Goal: Task Accomplishment & Management: Complete application form

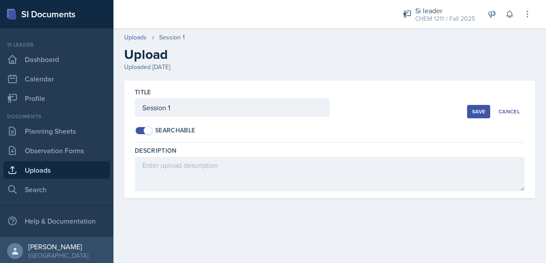
scroll to position [2, 0]
click at [131, 32] on header "Uploads Session 1 Upload Uploaded [DATE]" at bounding box center [329, 52] width 433 height 57
click at [138, 35] on link "Uploads" at bounding box center [135, 37] width 23 height 9
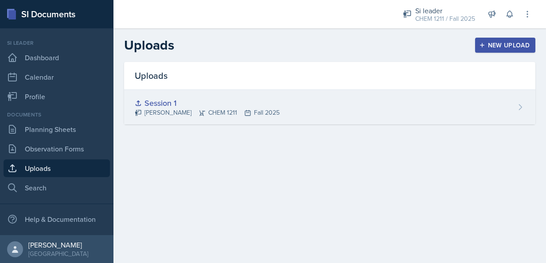
click at [469, 124] on div "Session 1 [PERSON_NAME] CHEM 1211 Fall 2025" at bounding box center [329, 107] width 411 height 35
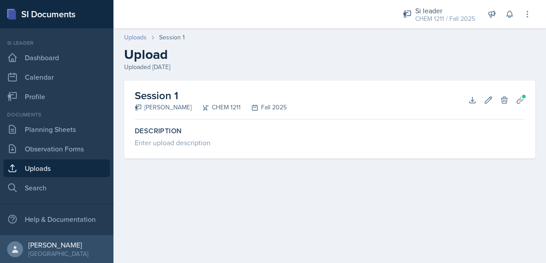
click at [132, 40] on link "Uploads" at bounding box center [135, 37] width 23 height 9
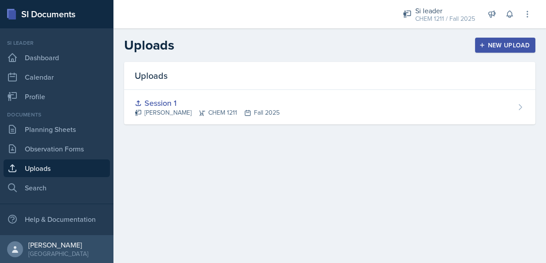
click at [513, 48] on div "New Upload" at bounding box center [505, 45] width 49 height 7
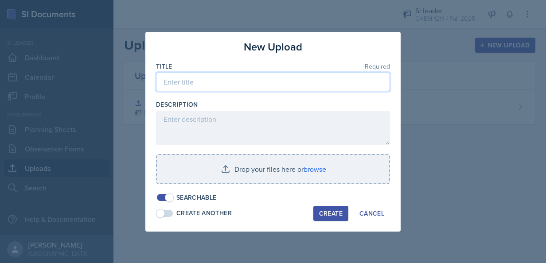
click at [203, 80] on input at bounding box center [273, 82] width 234 height 19
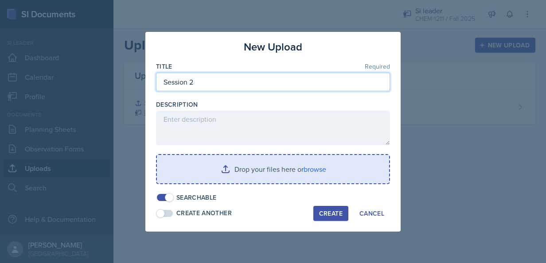
type input "Session 2"
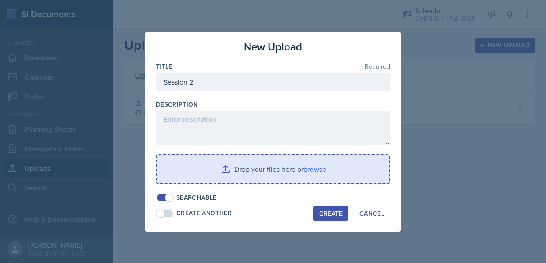
click at [221, 172] on input "file" at bounding box center [273, 169] width 232 height 28
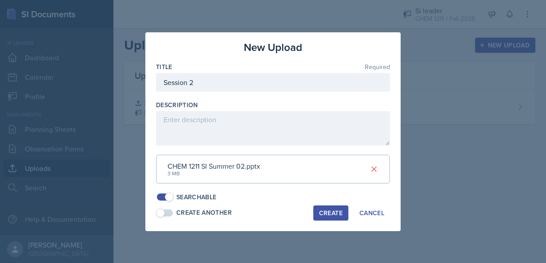
click at [337, 206] on button "Create" at bounding box center [330, 213] width 35 height 15
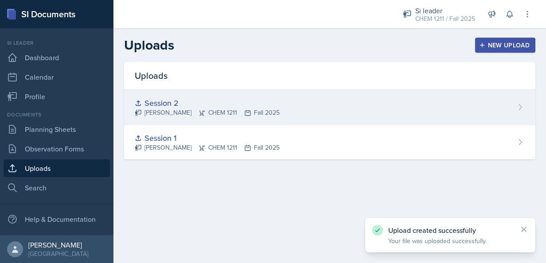
click at [509, 107] on div "Session 2 [PERSON_NAME] CHEM 1211 Fall 2025" at bounding box center [329, 107] width 411 height 35
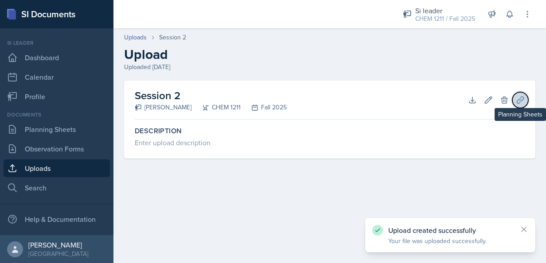
click at [522, 98] on icon at bounding box center [520, 100] width 9 height 9
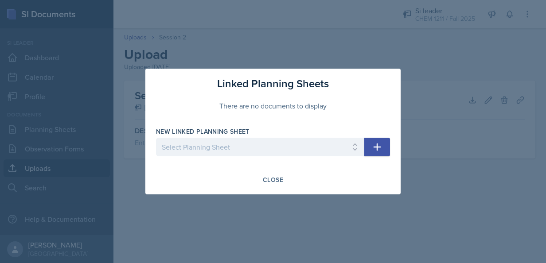
click at [325, 160] on div at bounding box center [260, 160] width 208 height 9
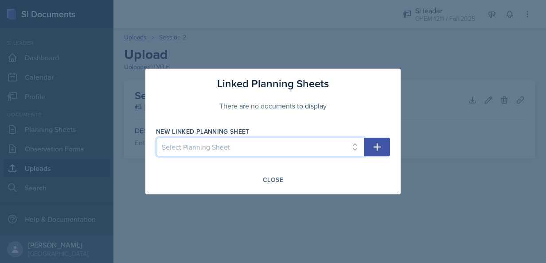
click at [307, 152] on select "Select Planning Sheet [DATE] [DATE]" at bounding box center [260, 147] width 208 height 19
select select "63d196c4-153c-48f3-95a8-c67edb024fd6"
click at [156, 138] on select "Select Planning Sheet [DATE] [DATE]" at bounding box center [260, 147] width 208 height 19
click at [378, 147] on icon "button" at bounding box center [378, 148] width 8 height 8
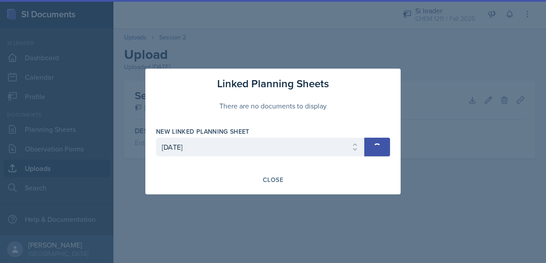
select select
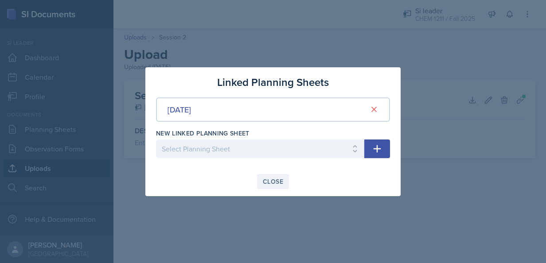
click at [273, 180] on div "Close" at bounding box center [273, 181] width 20 height 7
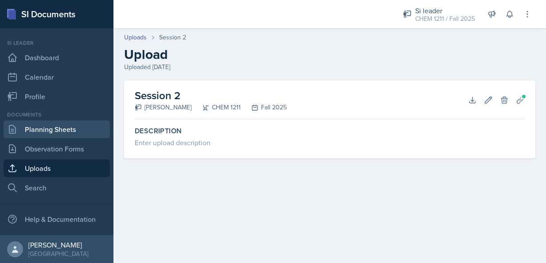
click at [46, 128] on link "Planning Sheets" at bounding box center [57, 130] width 106 height 18
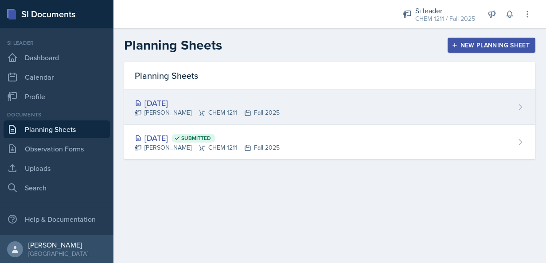
click at [231, 107] on div "[DATE]" at bounding box center [207, 103] width 145 height 12
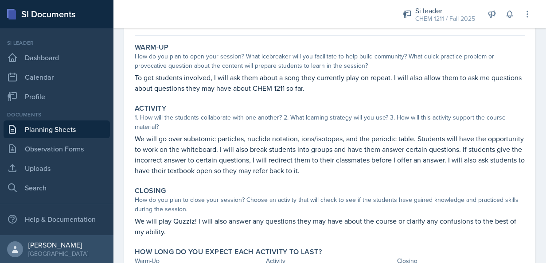
scroll to position [89, 0]
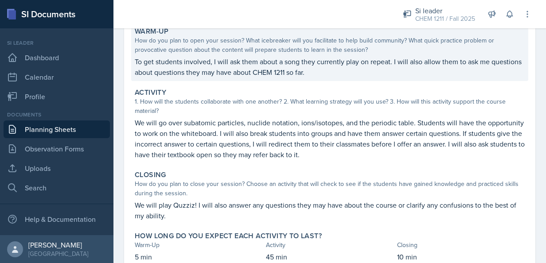
click at [218, 66] on p "To get students involved, I will ask them about a song they currently play on r…" at bounding box center [330, 66] width 390 height 21
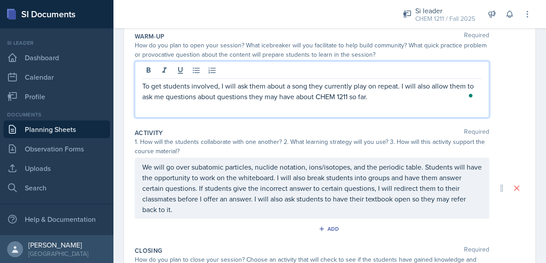
drag, startPoint x: 218, startPoint y: 81, endPoint x: 173, endPoint y: 97, distance: 47.5
click at [173, 97] on p "To get students involved, I will ask them about a song they currently play on r…" at bounding box center [312, 91] width 340 height 21
drag, startPoint x: 214, startPoint y: 97, endPoint x: 167, endPoint y: 96, distance: 47.4
click at [167, 96] on p "To get students involved, I will ask them about a song they currently play on r…" at bounding box center [312, 91] width 340 height 21
click at [340, 176] on div "We will go over subatomic particles, nuclide notation, ions/isotopes, and the p…" at bounding box center [312, 188] width 355 height 61
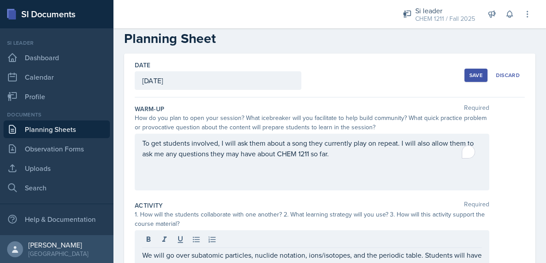
scroll to position [3, 0]
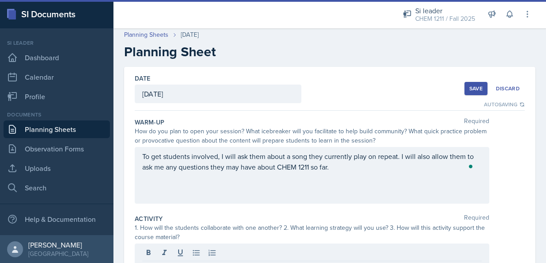
click at [469, 90] on div "Save" at bounding box center [475, 88] width 13 height 7
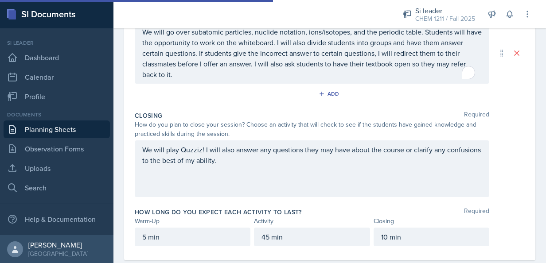
scroll to position [241, 0]
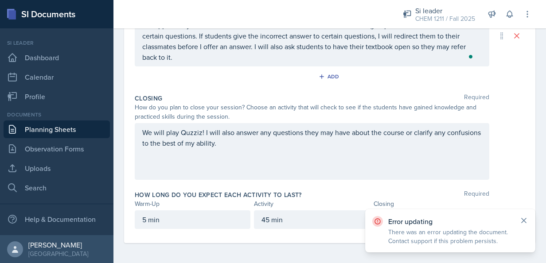
click at [527, 220] on icon at bounding box center [524, 220] width 9 height 9
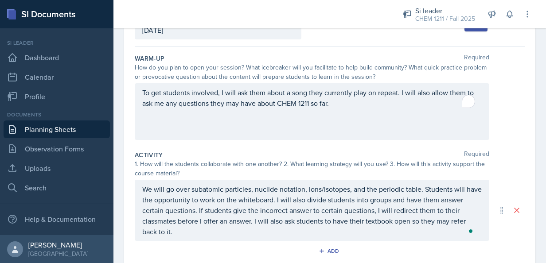
scroll to position [65, 0]
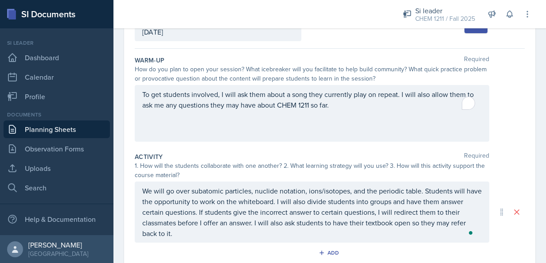
click at [467, 27] on div "Si leader CHEM 1211 / Fall 2025 Si leader CHEM 1211 / Spring 2025 Si leader CHE…" at bounding box center [461, 14] width 141 height 28
click at [466, 35] on div "Save Discard" at bounding box center [495, 26] width 60 height 20
click at [465, 33] on div "Save Discard" at bounding box center [495, 26] width 60 height 20
click at [273, 231] on p "We will go over subatomic particles, nuclide notation, ions/isotopes, and the p…" at bounding box center [312, 212] width 340 height 53
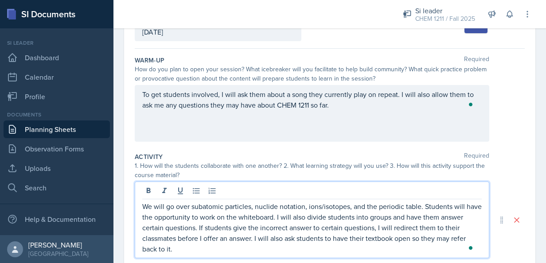
click at [530, 211] on div "Date [DATE] [DATE] 27 28 29 30 31 1 2 3 4 5 6 7 8 9 10 11 12 13 14 15 16 17 18 …" at bounding box center [329, 231] width 433 height 452
drag, startPoint x: 206, startPoint y: 235, endPoint x: 125, endPoint y: 189, distance: 92.8
click at [125, 189] on div "Date [DATE] [DATE] 27 28 29 30 31 1 2 3 4 5 6 7 8 9 10 11 12 13 14 15 16 17 18 …" at bounding box center [329, 220] width 411 height 430
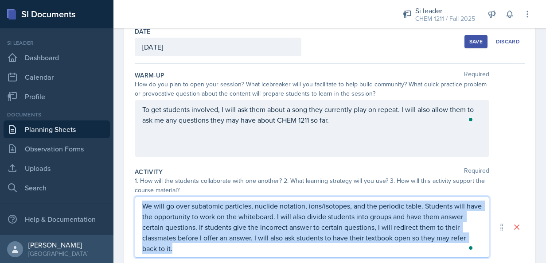
drag, startPoint x: 192, startPoint y: 246, endPoint x: 128, endPoint y: 207, distance: 75.6
click at [128, 207] on div "Date [DATE] [DATE] 27 28 29 30 31 1 2 3 4 5 6 7 8 9 10 11 12 13 14 15 16 17 18 …" at bounding box center [329, 227] width 411 height 415
copy p "We will go over subatomic particles, nuclide notation, ions/isotopes, and the p…"
click at [512, 227] on icon at bounding box center [516, 227] width 9 height 9
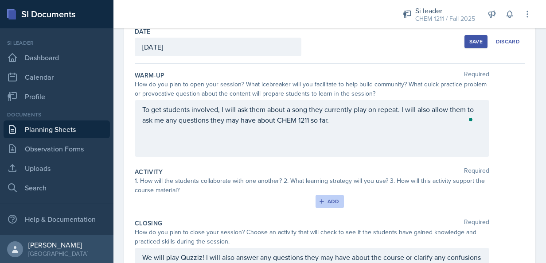
click at [316, 201] on button "Add" at bounding box center [330, 201] width 29 height 13
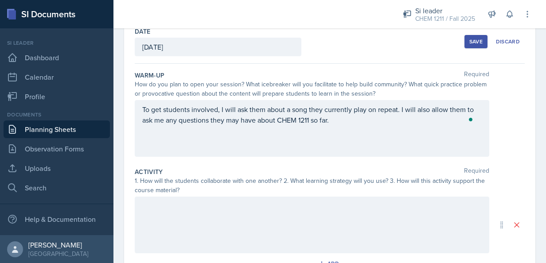
click at [270, 215] on div at bounding box center [312, 225] width 355 height 57
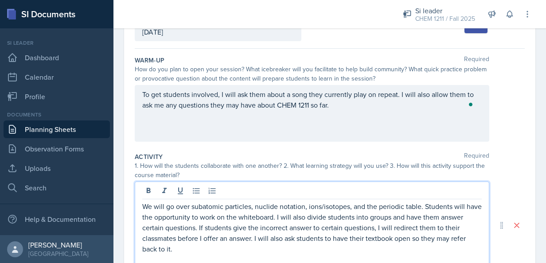
click at [535, 170] on div "Date [DATE] [DATE] 27 28 29 30 31 1 2 3 4 5 6 7 8 9 10 11 12 13 14 15 16 17 18 …" at bounding box center [329, 236] width 433 height 462
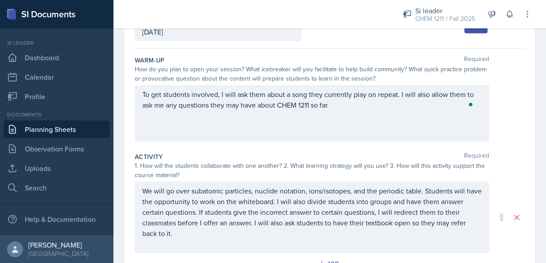
scroll to position [0, 0]
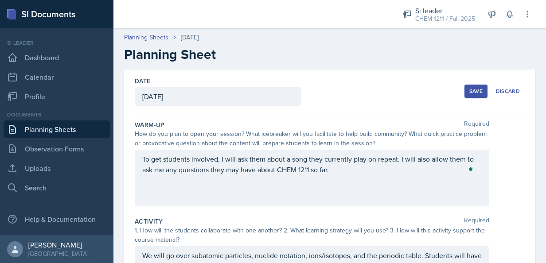
click at [469, 94] on div "Save" at bounding box center [475, 91] width 13 height 7
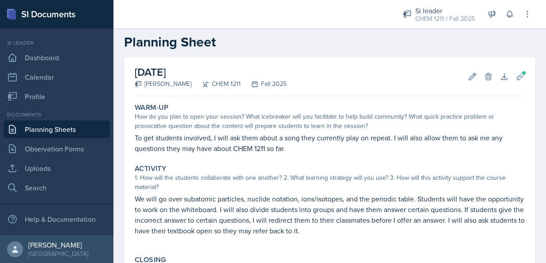
scroll to position [12, 0]
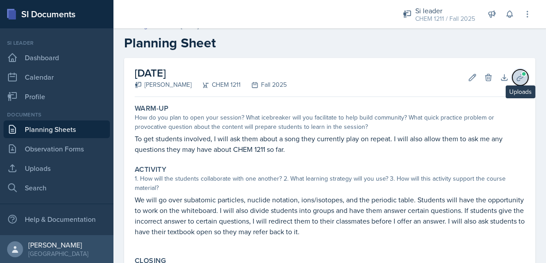
click at [516, 73] on icon at bounding box center [520, 77] width 9 height 9
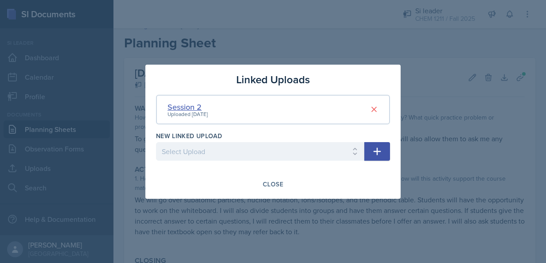
click at [189, 103] on div "Session 2" at bounding box center [188, 107] width 40 height 12
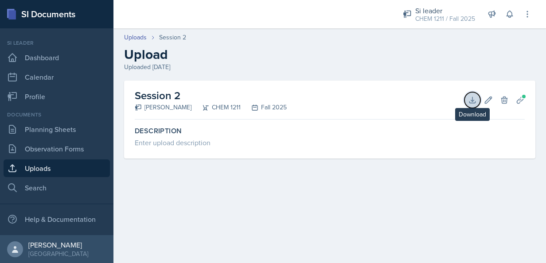
click at [470, 98] on icon at bounding box center [472, 100] width 9 height 9
click at [300, 200] on main "Uploads Session 2 Upload Uploaded [DATE] Session 2 [PERSON_NAME] CHEM 1211 Fall…" at bounding box center [329, 145] width 433 height 235
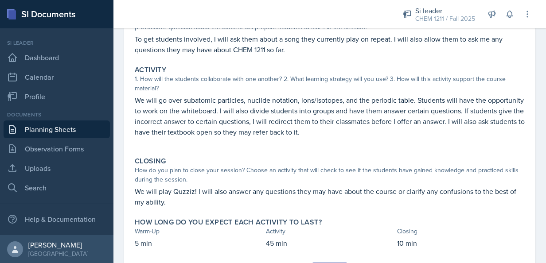
scroll to position [157, 0]
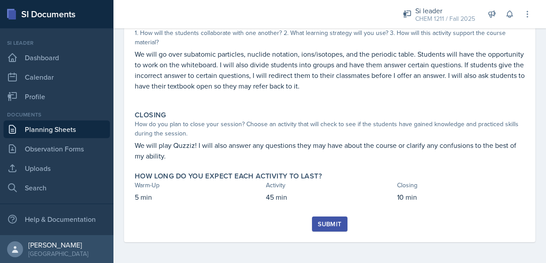
click at [337, 221] on div "Submit" at bounding box center [329, 224] width 23 height 7
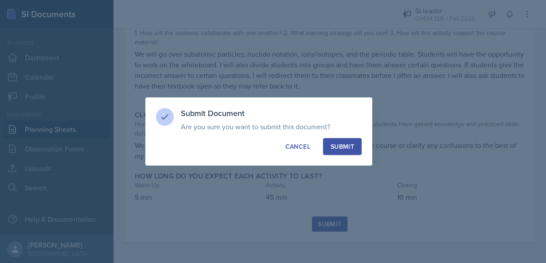
click at [344, 143] on div "Submit" at bounding box center [342, 146] width 23 height 9
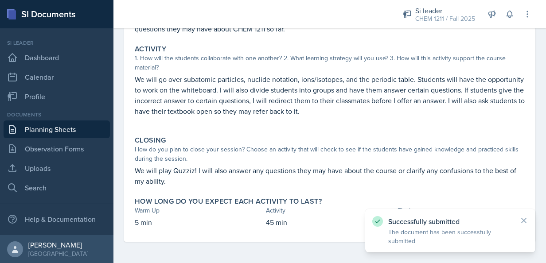
drag, startPoint x: 473, startPoint y: 0, endPoint x: 284, endPoint y: 142, distance: 236.1
click at [284, 142] on div "Closing" at bounding box center [330, 140] width 390 height 9
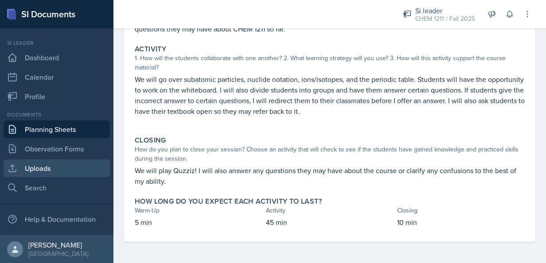
click at [51, 168] on link "Uploads" at bounding box center [57, 169] width 106 height 18
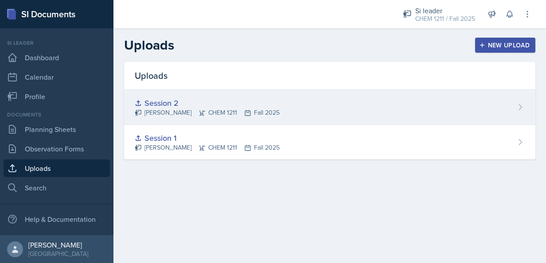
click at [306, 113] on div "Session 2 [PERSON_NAME] CHEM 1211 Fall 2025" at bounding box center [329, 107] width 411 height 35
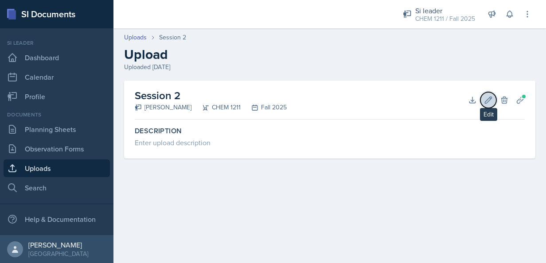
click at [488, 95] on button "Edit" at bounding box center [489, 100] width 16 height 16
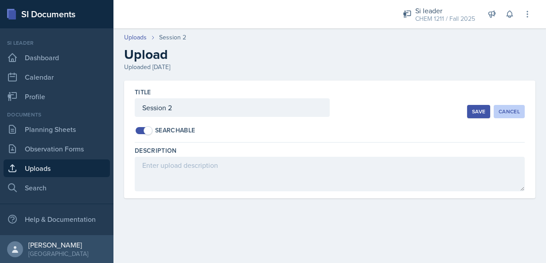
click at [508, 109] on div "Cancel" at bounding box center [509, 111] width 21 height 7
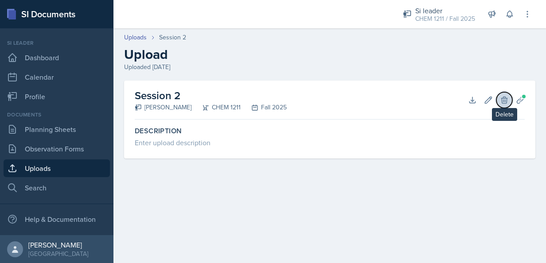
click at [501, 96] on icon at bounding box center [504, 100] width 9 height 9
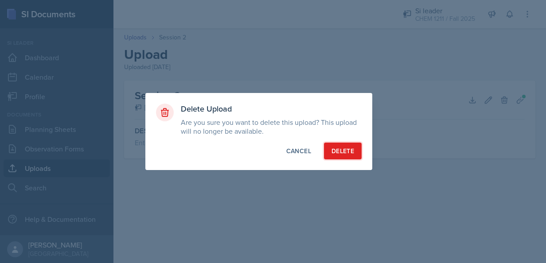
click at [347, 145] on button "Delete" at bounding box center [343, 151] width 38 height 17
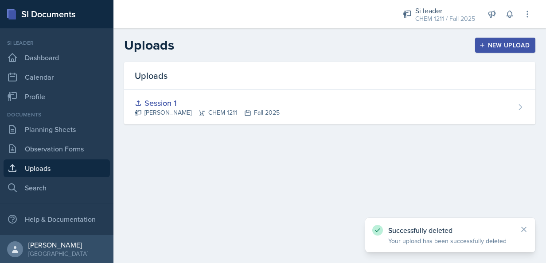
click at [532, 40] on button "New Upload" at bounding box center [505, 45] width 61 height 15
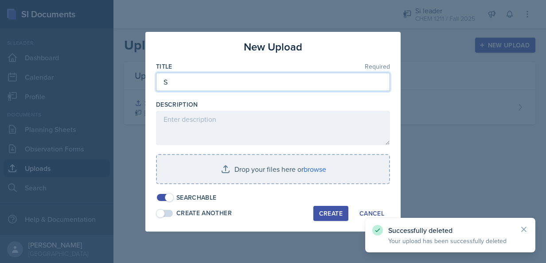
click at [245, 82] on input "S" at bounding box center [273, 82] width 234 height 19
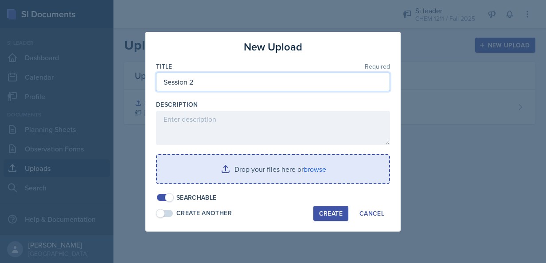
type input "Session 2"
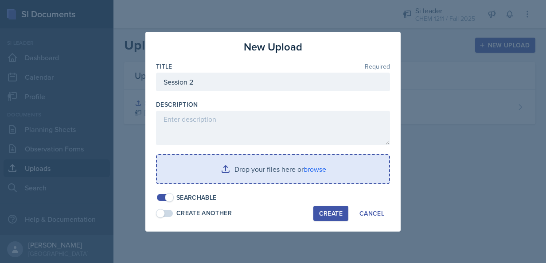
click at [240, 167] on input "file" at bounding box center [273, 169] width 232 height 28
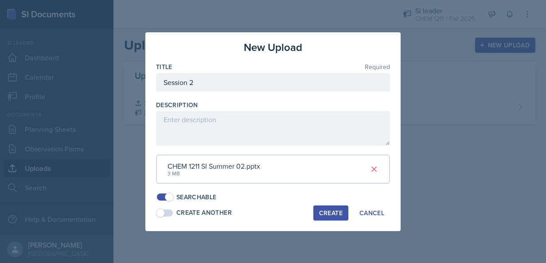
click at [339, 201] on div "Searchable" at bounding box center [273, 197] width 234 height 9
click at [325, 210] on div "Create" at bounding box center [330, 213] width 23 height 7
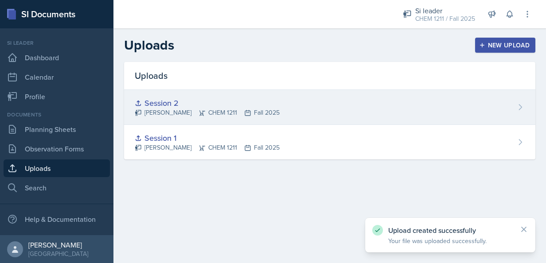
click at [521, 109] on icon at bounding box center [520, 107] width 9 height 9
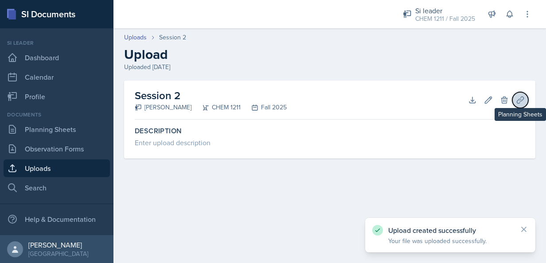
click at [517, 103] on icon at bounding box center [520, 100] width 9 height 9
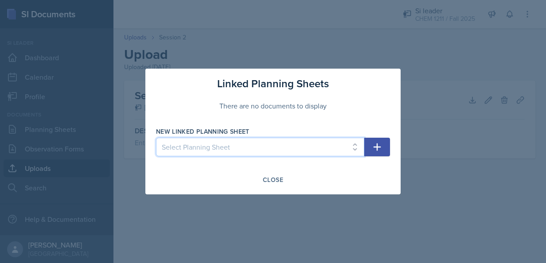
click at [348, 147] on select "Select Planning Sheet [DATE] [DATE]" at bounding box center [260, 147] width 208 height 19
select select "63d196c4-153c-48f3-95a8-c67edb024fd6"
click at [156, 138] on select "Select Planning Sheet [DATE] [DATE]" at bounding box center [260, 147] width 208 height 19
click at [380, 145] on icon "button" at bounding box center [377, 147] width 11 height 11
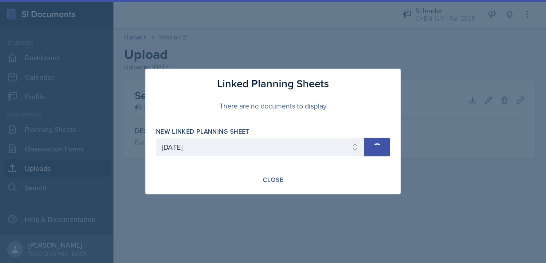
select select
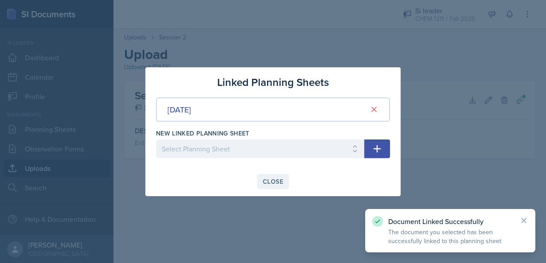
click at [273, 179] on div "Close" at bounding box center [273, 181] width 20 height 7
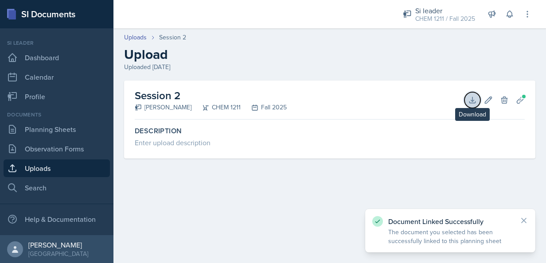
click at [474, 99] on icon at bounding box center [472, 100] width 9 height 9
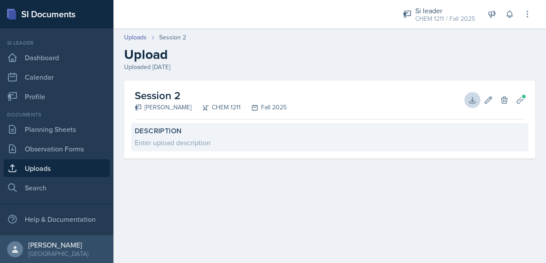
click at [141, 147] on div "Enter upload description" at bounding box center [330, 142] width 390 height 11
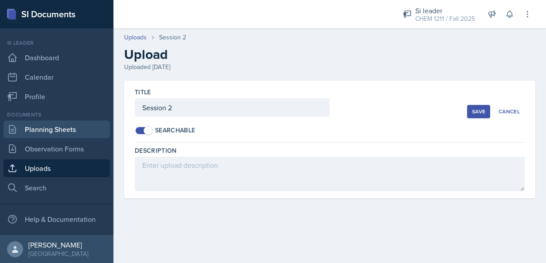
click at [38, 136] on link "Planning Sheets" at bounding box center [57, 130] width 106 height 18
